Goal: Information Seeking & Learning: Learn about a topic

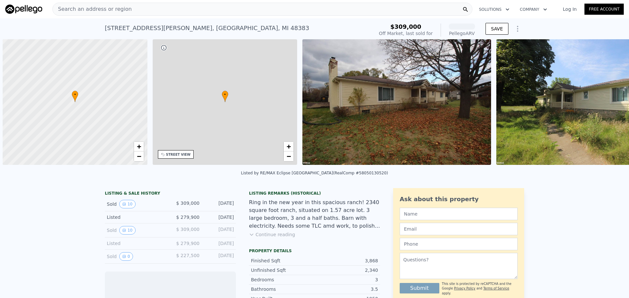
scroll to position [0, 3]
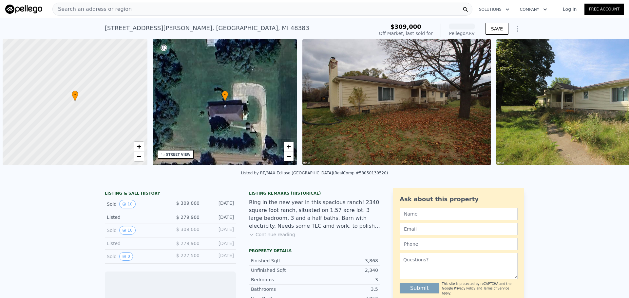
scroll to position [0, 3]
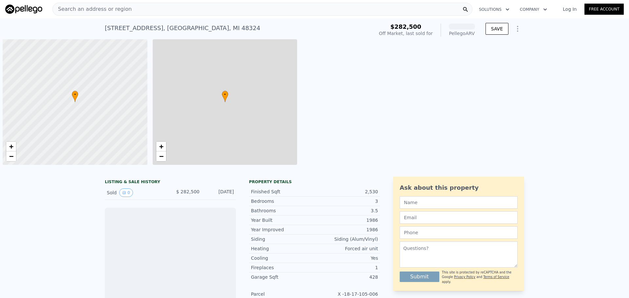
scroll to position [0, 3]
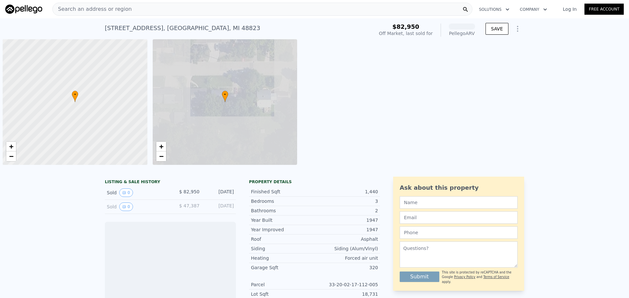
scroll to position [0, 3]
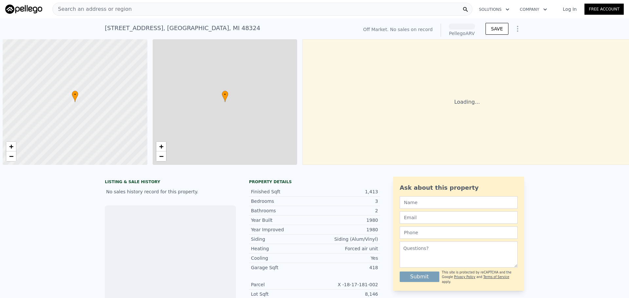
scroll to position [0, 3]
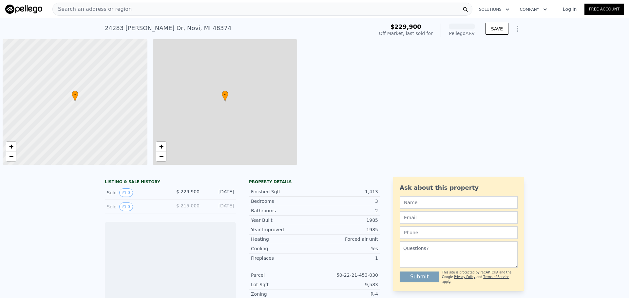
scroll to position [0, 3]
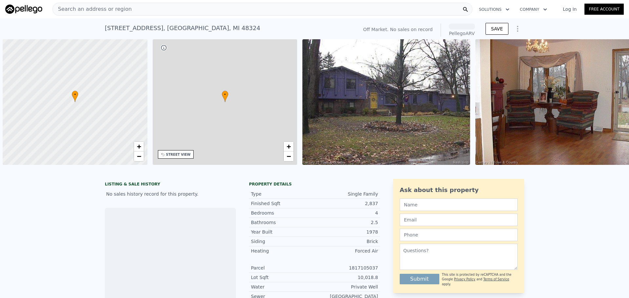
scroll to position [0, 3]
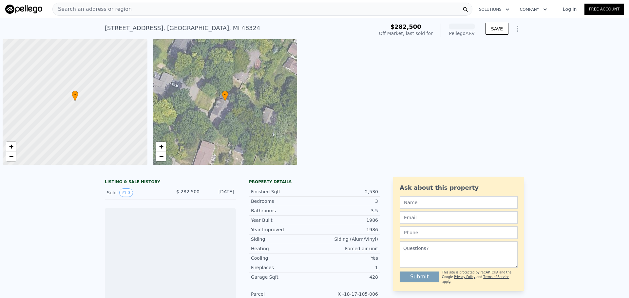
scroll to position [0, 3]
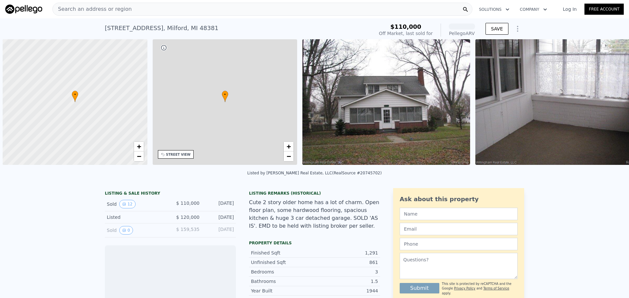
scroll to position [0, 3]
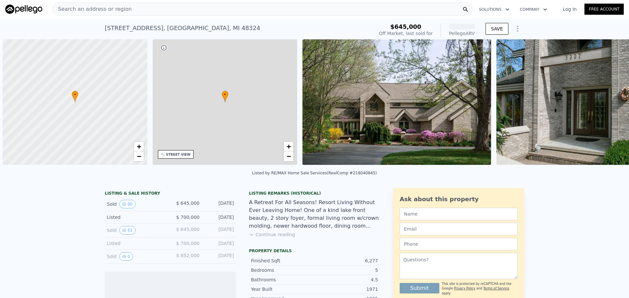
scroll to position [0, 3]
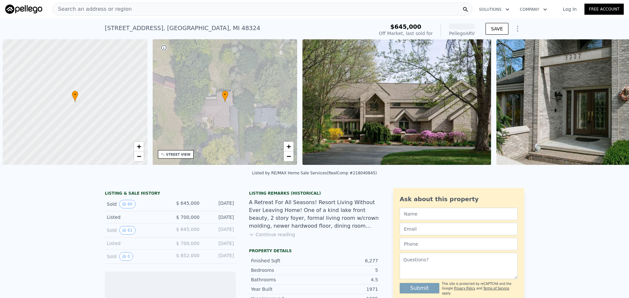
scroll to position [0, 3]
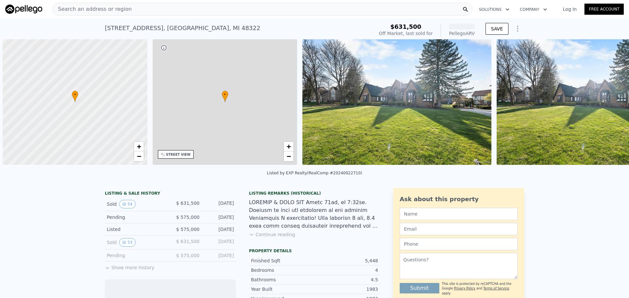
scroll to position [0, 3]
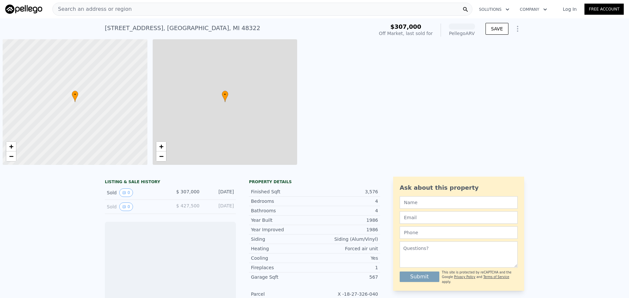
scroll to position [0, 3]
